Goal: Task Accomplishment & Management: Use online tool/utility

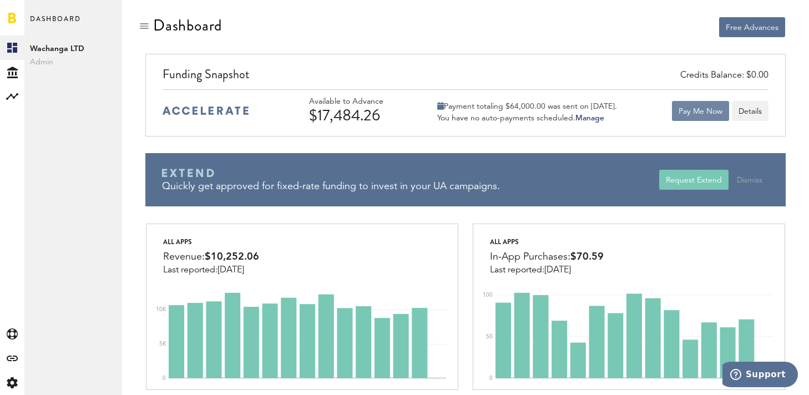
click at [695, 107] on button "Pay Me Now" at bounding box center [700, 111] width 57 height 20
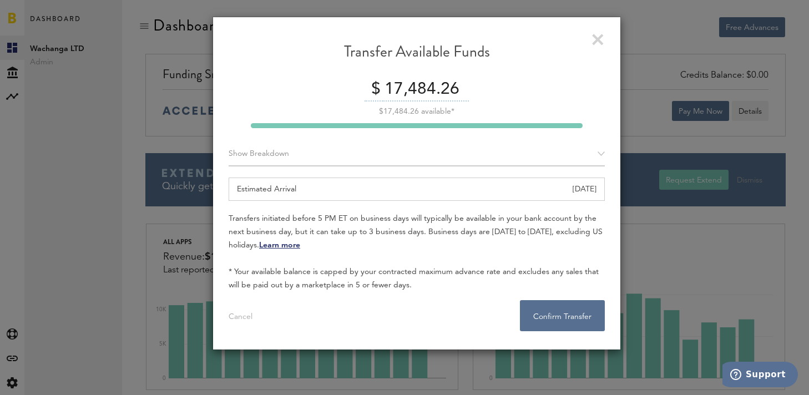
click at [597, 36] on link at bounding box center [598, 40] width 12 height 12
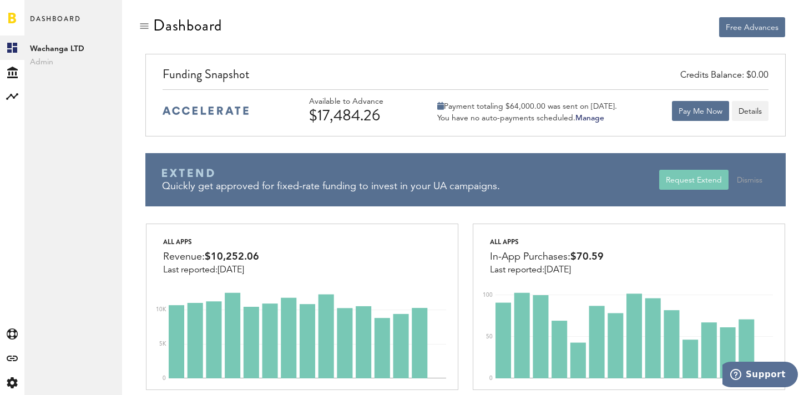
click at [602, 68] on div "Funding Snapshot" at bounding box center [466, 77] width 606 height 24
